Goal: Task Accomplishment & Management: Use online tool/utility

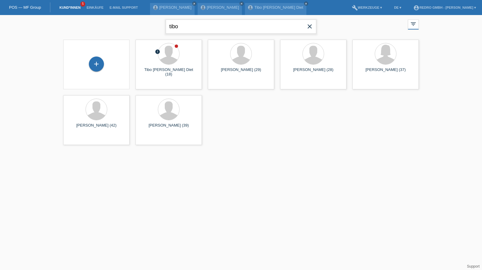
click at [185, 28] on input "tibo" at bounding box center [241, 27] width 151 height 14
type input "schürch"
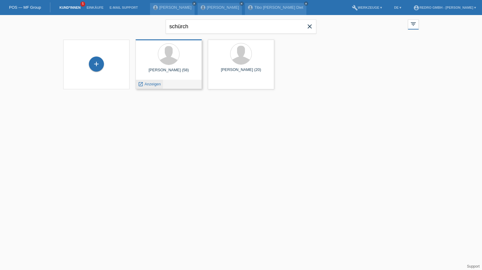
click at [150, 83] on span "Anzeigen" at bounding box center [153, 84] width 16 height 5
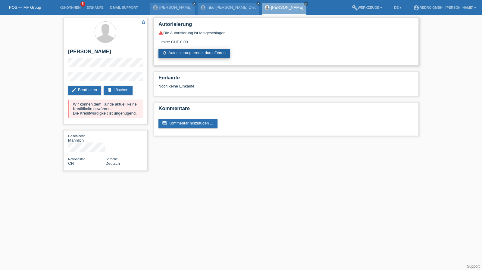
click at [192, 56] on link "refresh Autorisierung erneut durchführen" at bounding box center [193, 53] width 71 height 9
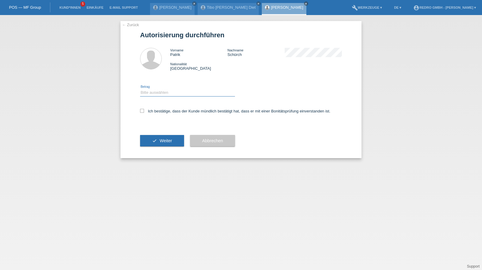
click at [161, 92] on select "Bitte auswählen CHF 1.00 - CHF 499.00 CHF 500.00 - CHF 1'999.00 CHF 2'000.00 - …" at bounding box center [187, 92] width 95 height 7
select select "1"
click at [140, 89] on select "Bitte auswählen CHF 1.00 - CHF 499.00 CHF 500.00 - CHF 1'999.00 CHF 2'000.00 - …" at bounding box center [187, 92] width 95 height 7
click at [151, 112] on label "Ich bestätige, dass der Kunde mündlich bestätigt hat, dass er mit einer Bonität…" at bounding box center [235, 111] width 190 height 5
click at [144, 112] on input "Ich bestätige, dass der Kunde mündlich bestätigt hat, dass er mit einer Bonität…" at bounding box center [142, 111] width 4 height 4
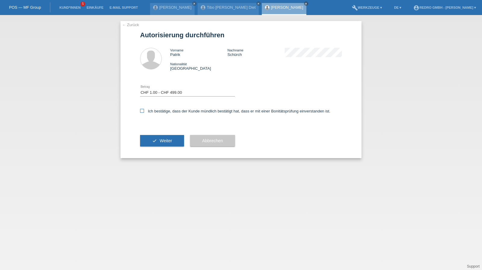
checkbox input "true"
click at [153, 133] on div "check Weiter" at bounding box center [162, 140] width 44 height 35
click at [151, 141] on button "check Weiter" at bounding box center [162, 140] width 44 height 11
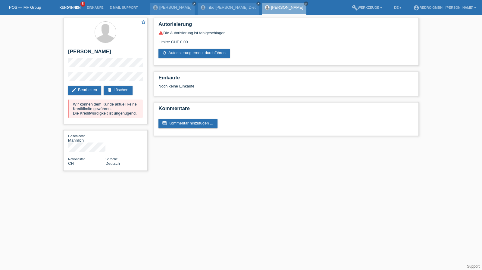
click at [69, 8] on link "Kund*innen" at bounding box center [69, 8] width 27 height 4
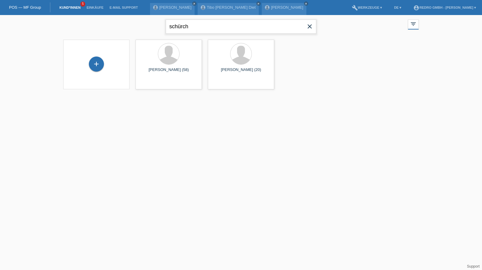
click at [204, 23] on input "schürch" at bounding box center [241, 27] width 151 height 14
click at [203, 23] on input "schürch" at bounding box center [241, 27] width 151 height 14
paste input "[PERSON_NAME]"
type input "[PERSON_NAME]"
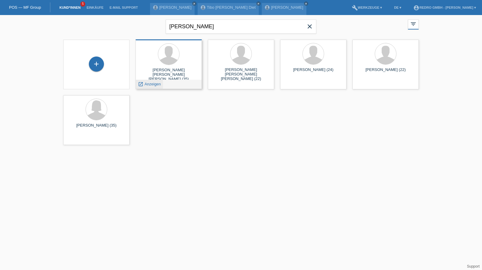
click at [153, 86] on span "Anzeigen" at bounding box center [153, 84] width 16 height 5
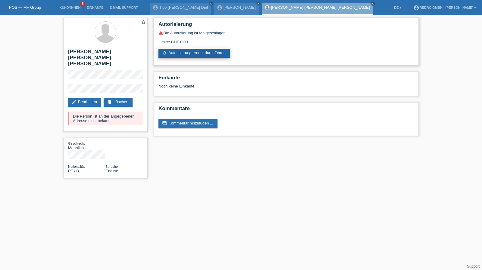
click at [212, 54] on link "refresh Autorisierung erneut durchführen" at bounding box center [193, 53] width 71 height 9
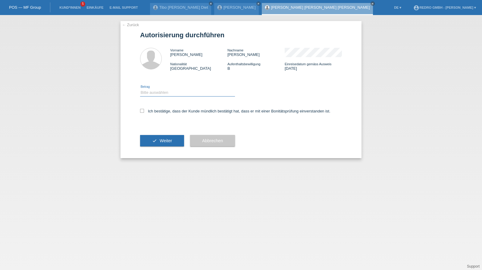
click at [169, 92] on select "Bitte auswählen CHF 1.00 - CHF 499.00 CHF 500.00 - CHF 1'999.00 CHF 2'000.00 - …" at bounding box center [187, 92] width 95 height 7
select select "1"
click at [140, 89] on select "Bitte auswählen CHF 1.00 - CHF 499.00 CHF 500.00 - CHF 1'999.00 CHF 2'000.00 - …" at bounding box center [187, 92] width 95 height 7
click at [156, 112] on label "Ich bestätige, dass der Kunde mündlich bestätigt hat, dass er mit einer Bonität…" at bounding box center [235, 111] width 190 height 5
click at [144, 112] on input "Ich bestätige, dass der Kunde mündlich bestätigt hat, dass er mit einer Bonität…" at bounding box center [142, 111] width 4 height 4
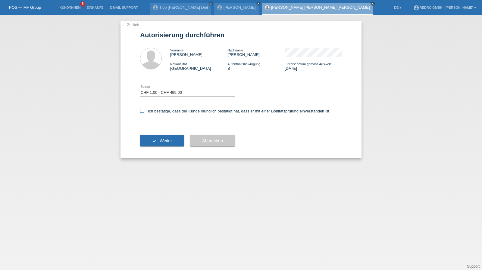
checkbox input "true"
click at [143, 151] on div "check Weiter" at bounding box center [162, 140] width 44 height 35
click at [148, 145] on button "check Weiter" at bounding box center [162, 140] width 44 height 11
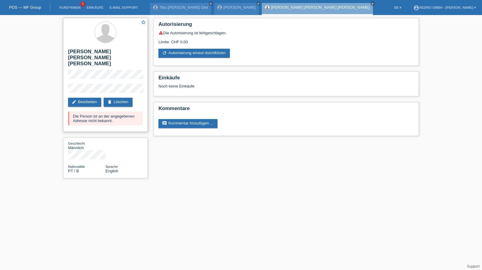
click at [96, 112] on div "Die Person ist an der angegebenen Adresse nicht bekannt." at bounding box center [105, 119] width 75 height 14
copy div "Die Person ist an der angegebenen Adresse nicht bekannt."
click at [108, 53] on h2 "[PERSON_NAME] [PERSON_NAME] [PERSON_NAME]" at bounding box center [105, 59] width 75 height 21
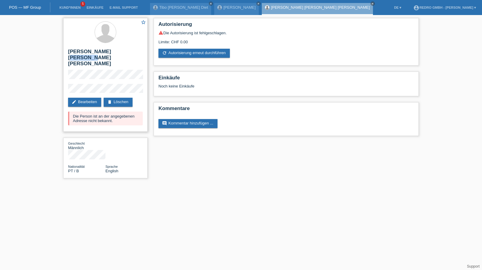
click at [108, 53] on h2 "[PERSON_NAME] [PERSON_NAME] [PERSON_NAME]" at bounding box center [105, 59] width 75 height 21
drag, startPoint x: 108, startPoint y: 53, endPoint x: 104, endPoint y: 52, distance: 3.9
click at [108, 53] on h2 "[PERSON_NAME] [PERSON_NAME] [PERSON_NAME]" at bounding box center [105, 59] width 75 height 21
copy div "[PERSON_NAME] [PERSON_NAME] [PERSON_NAME]"
